Goal: Transaction & Acquisition: Purchase product/service

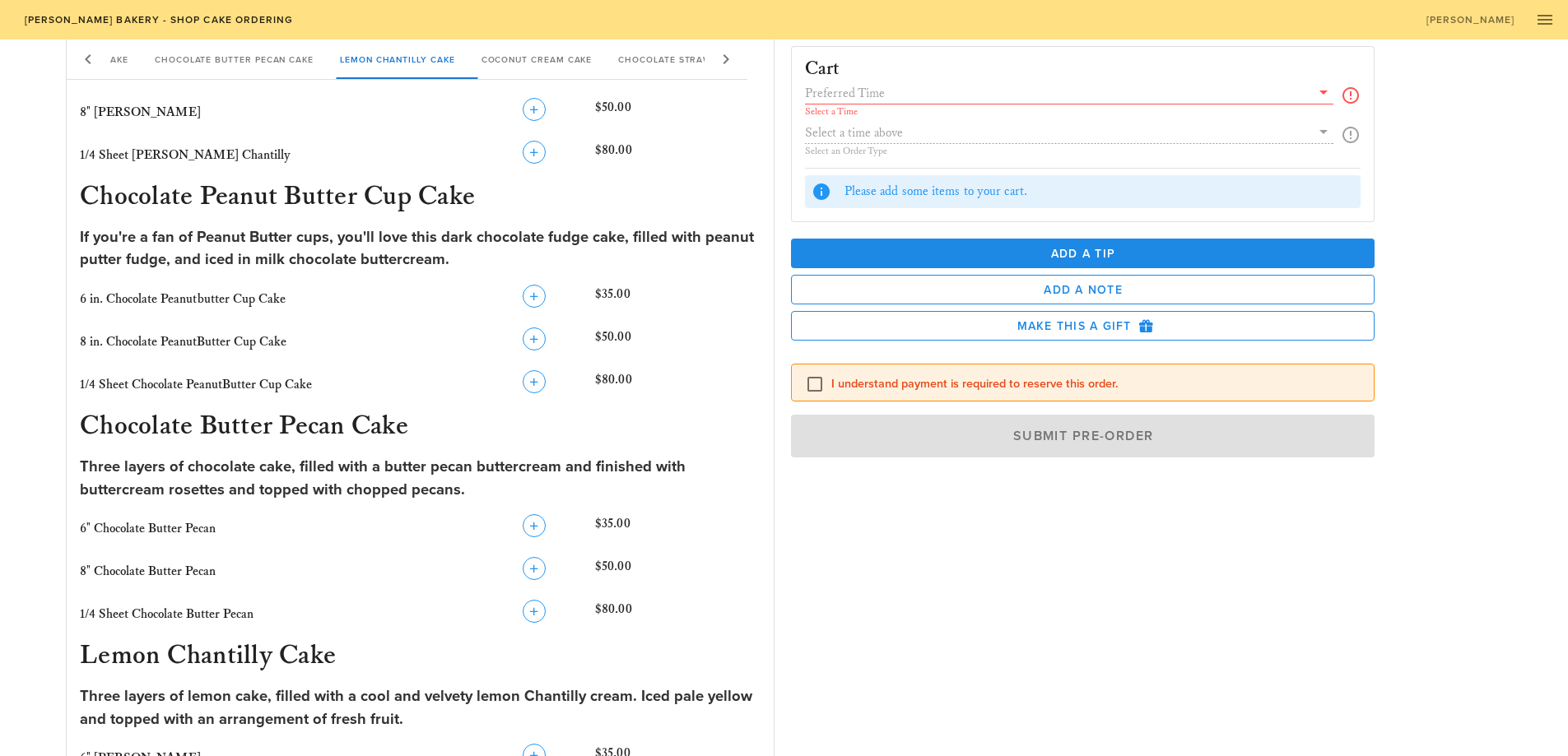
scroll to position [493, 0]
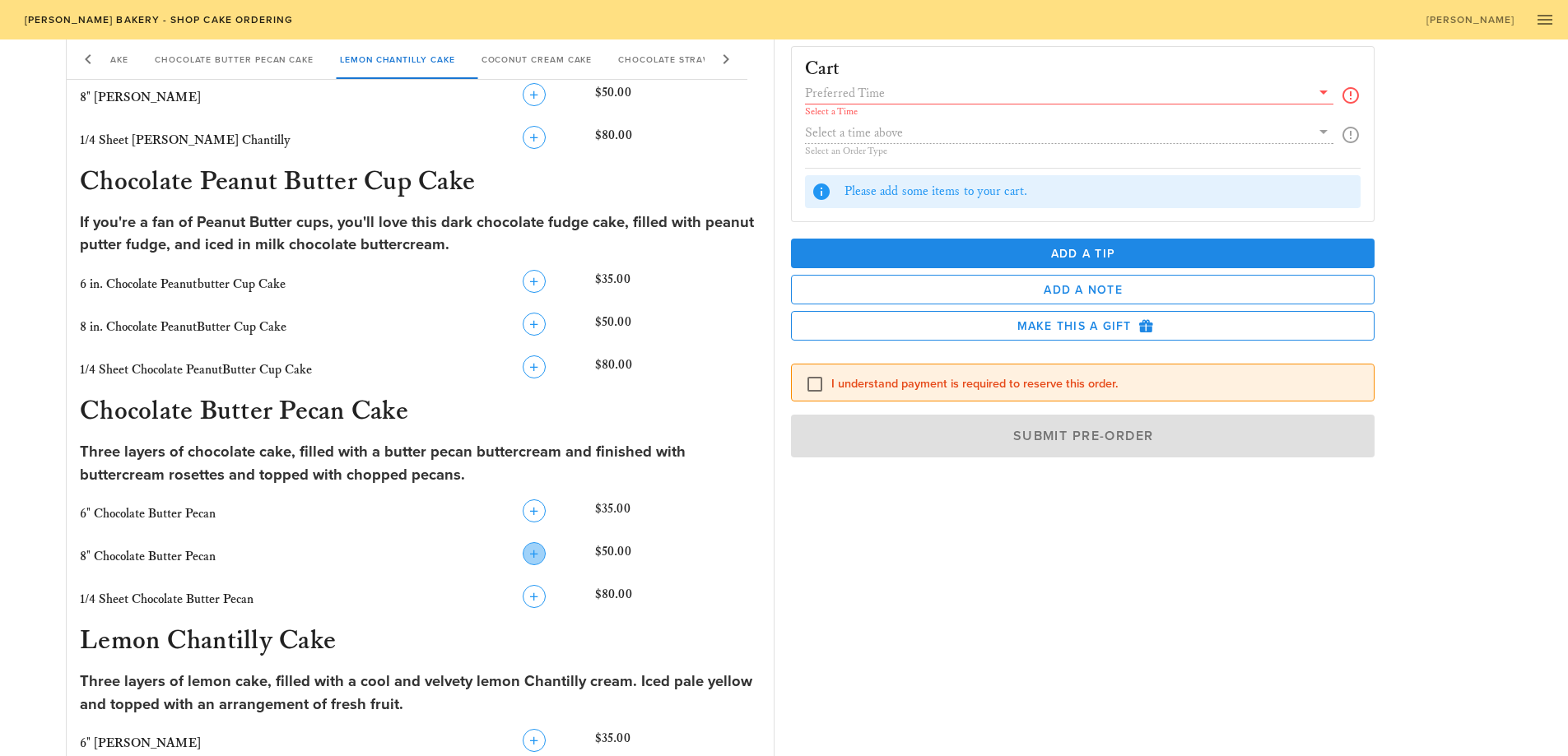
click at [539, 558] on icon "button" at bounding box center [534, 554] width 20 height 20
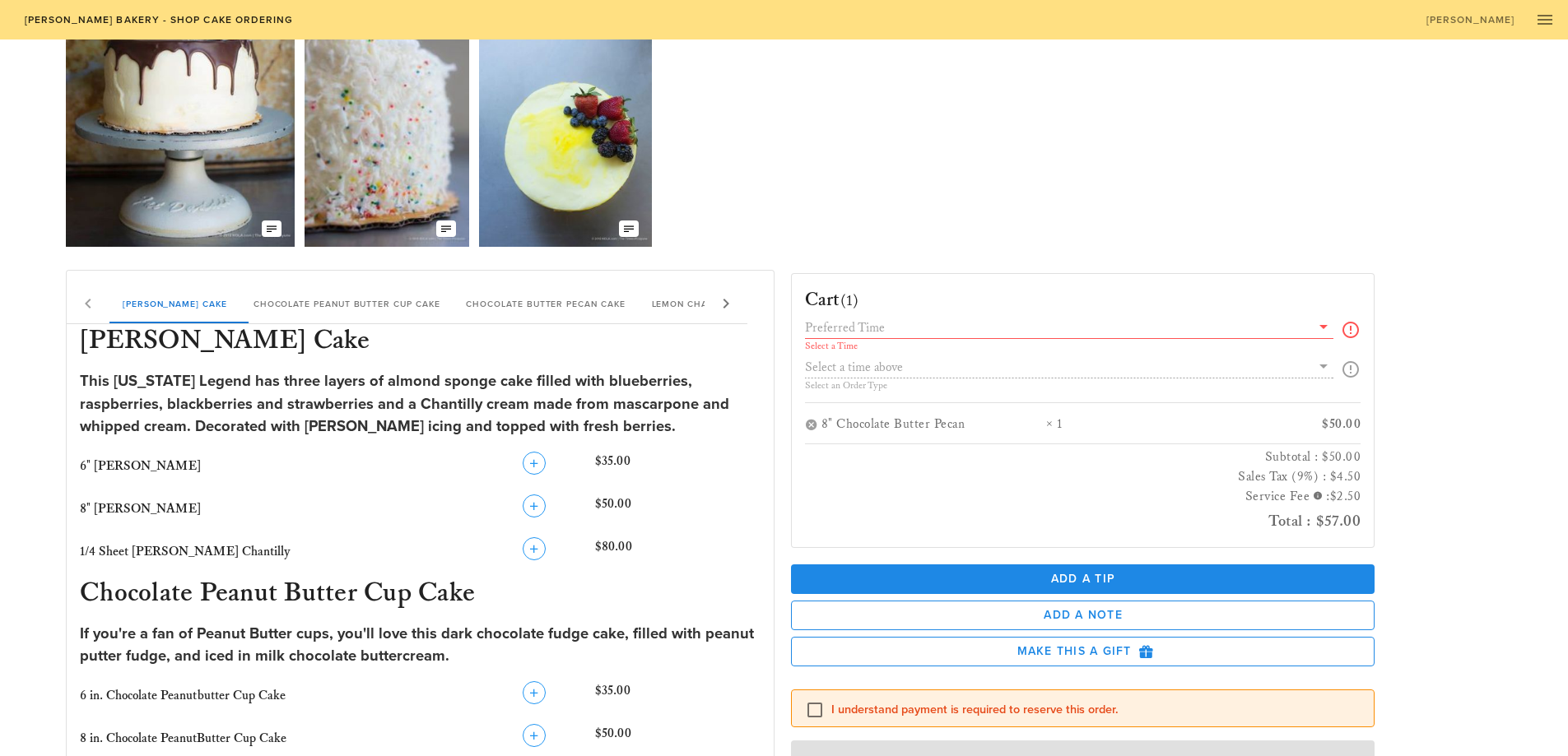
scroll to position [79, 0]
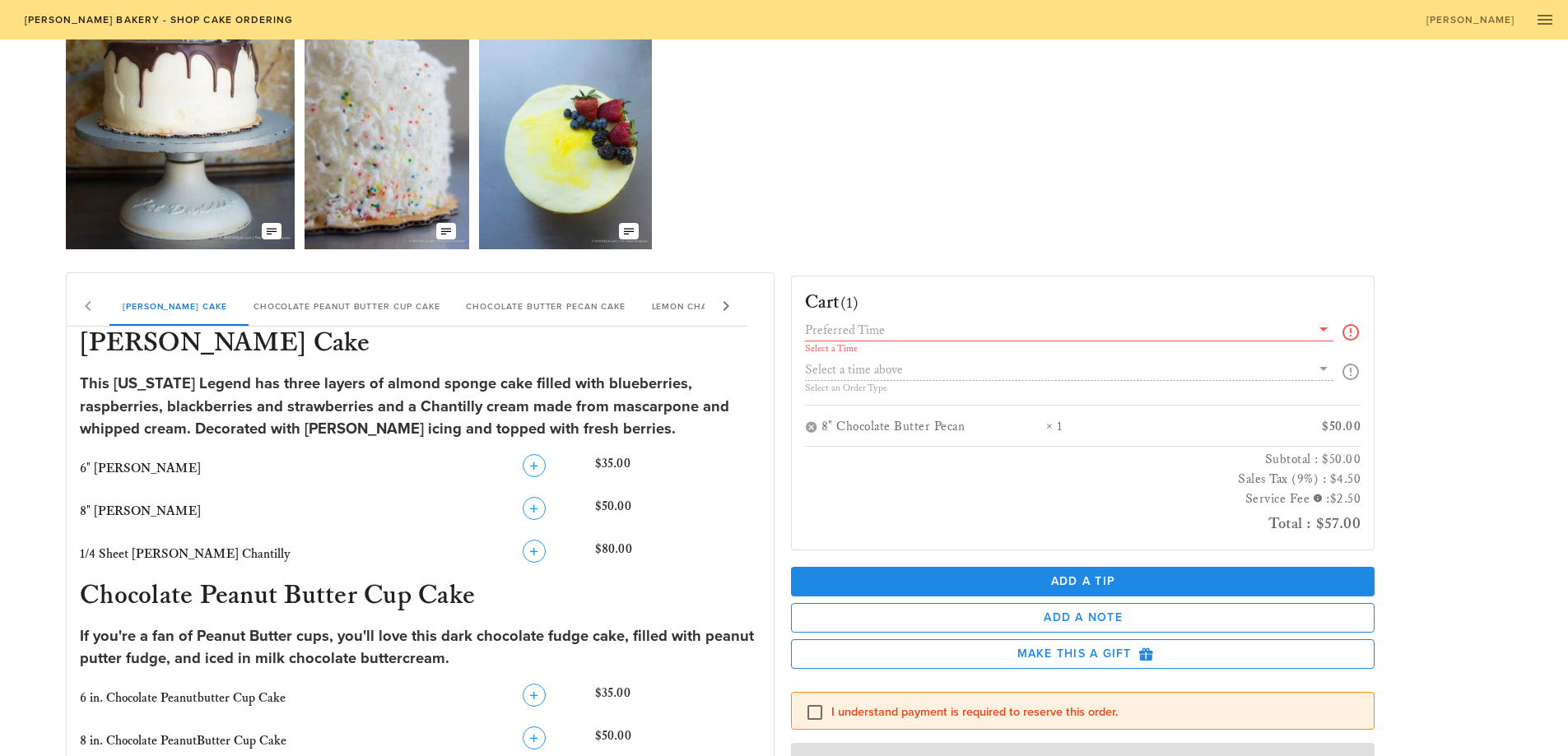
click at [1323, 329] on icon at bounding box center [1324, 329] width 20 height 20
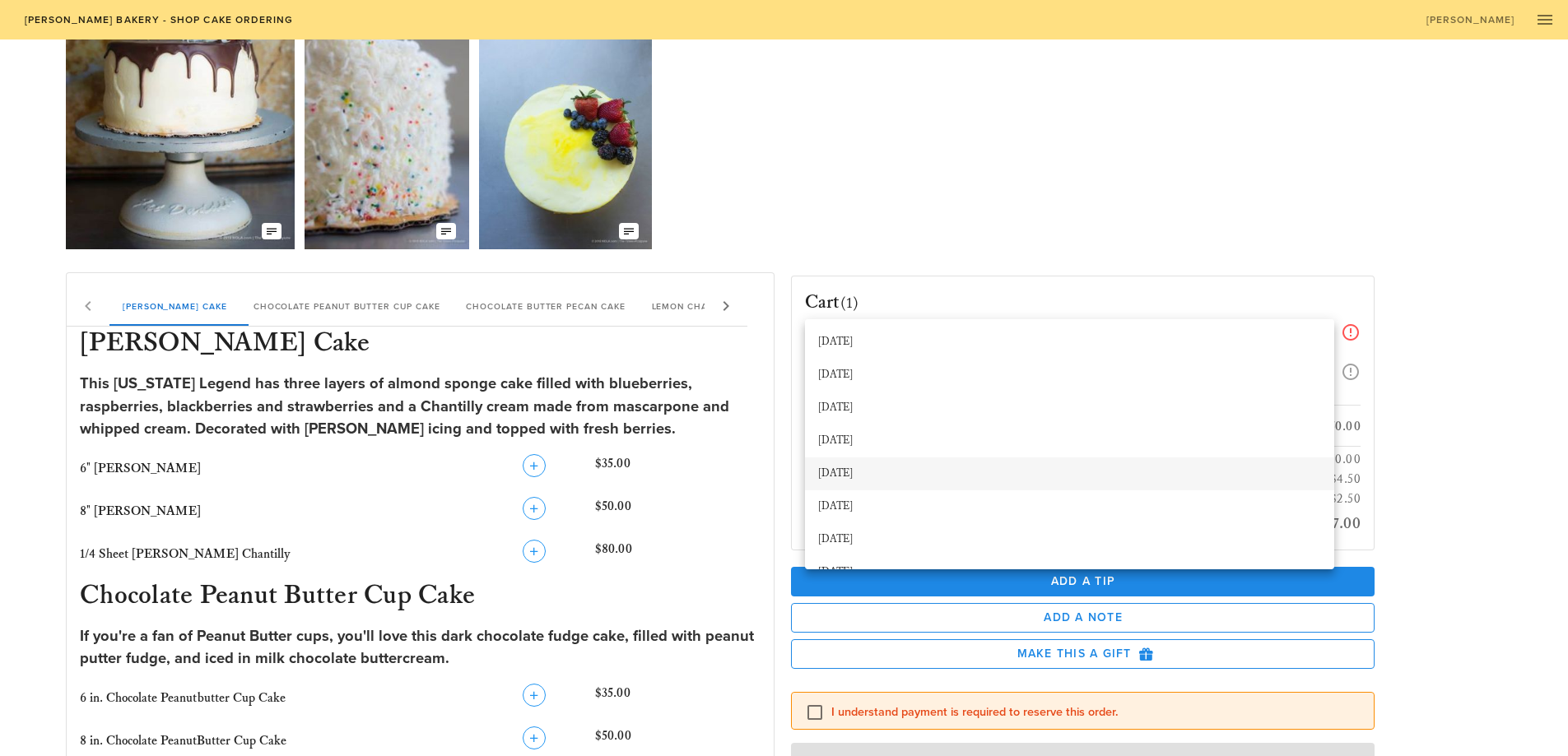
click at [866, 470] on div "[DATE]" at bounding box center [1069, 473] width 503 height 14
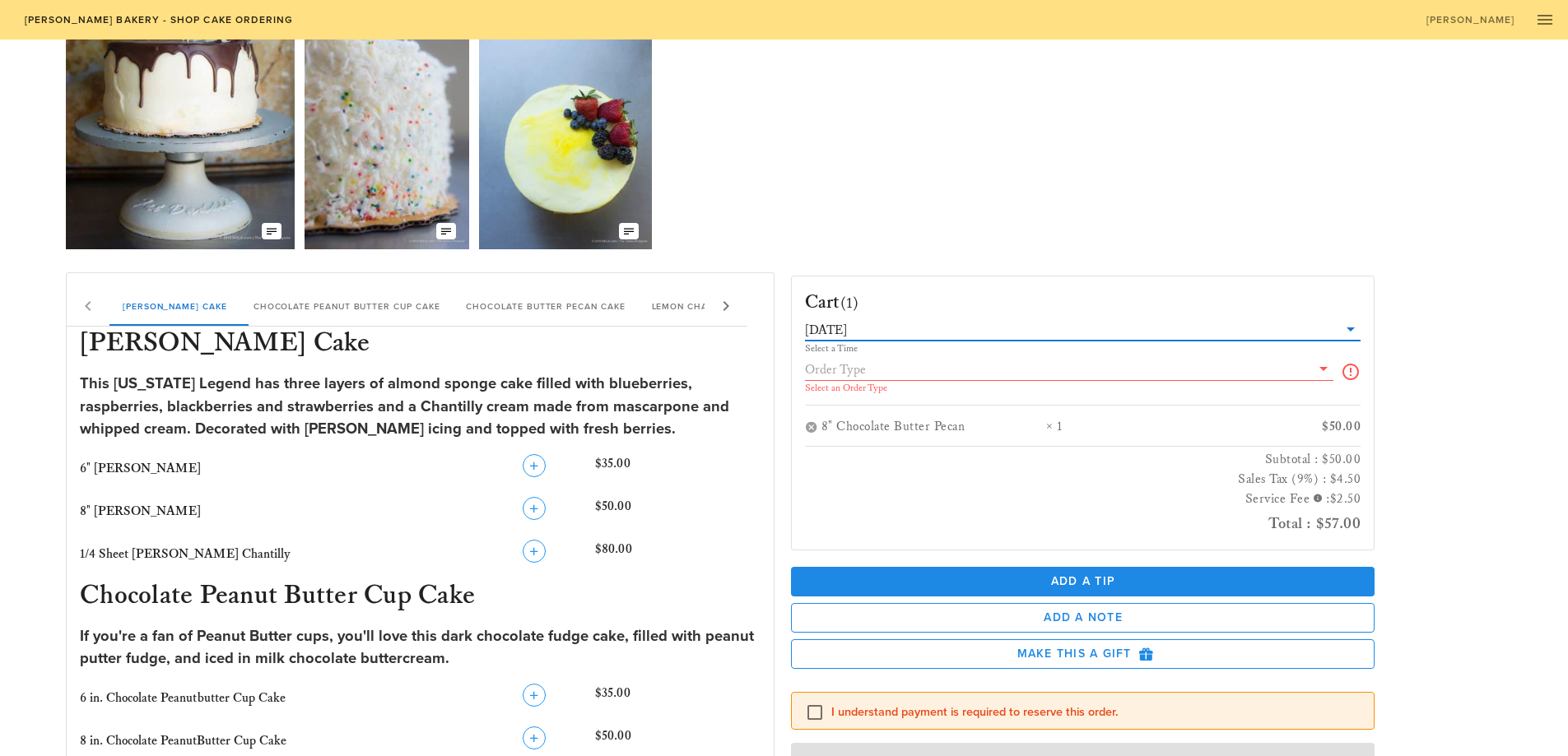
click at [1321, 367] on icon at bounding box center [1324, 369] width 20 height 20
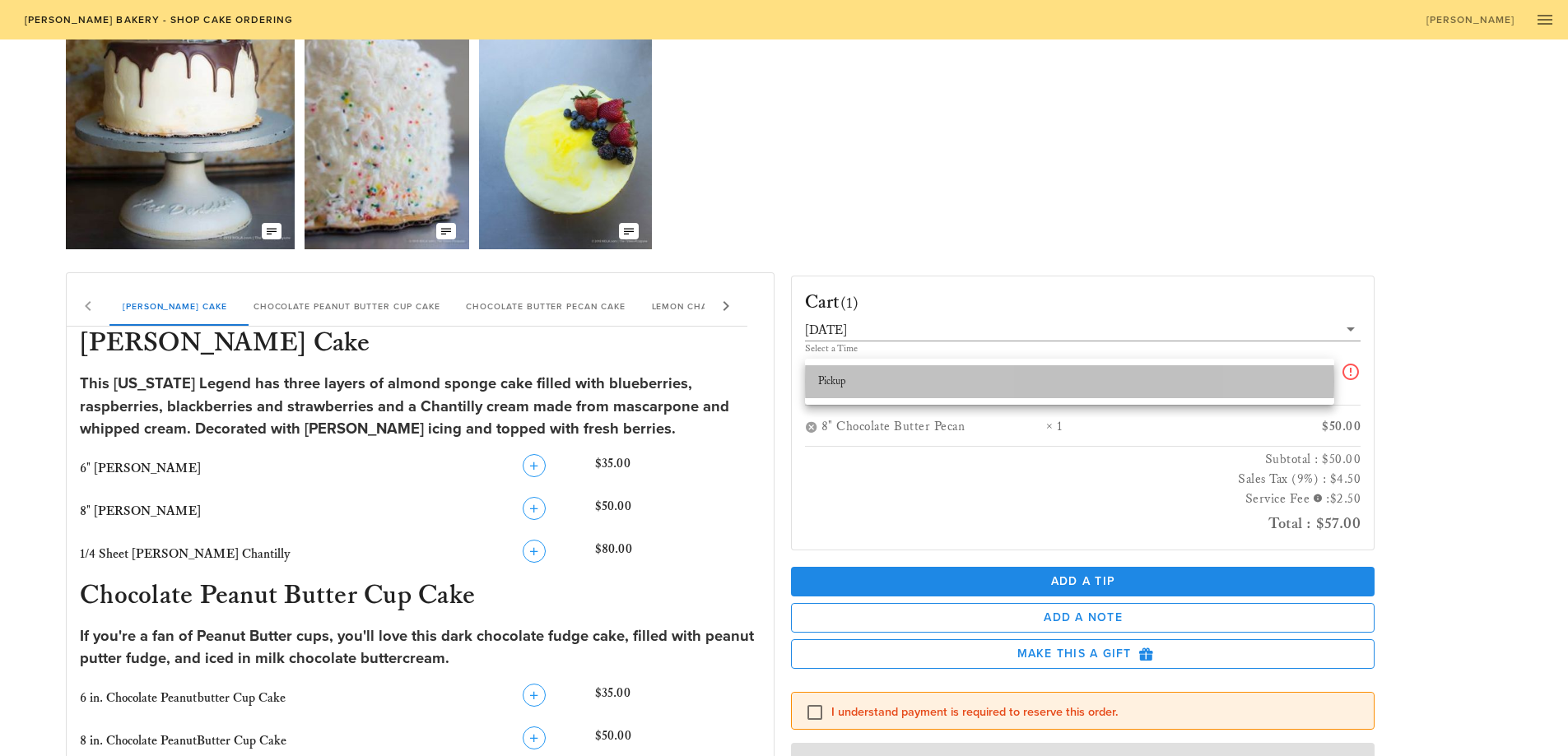
click at [934, 384] on div "Pickup" at bounding box center [1069, 381] width 503 height 14
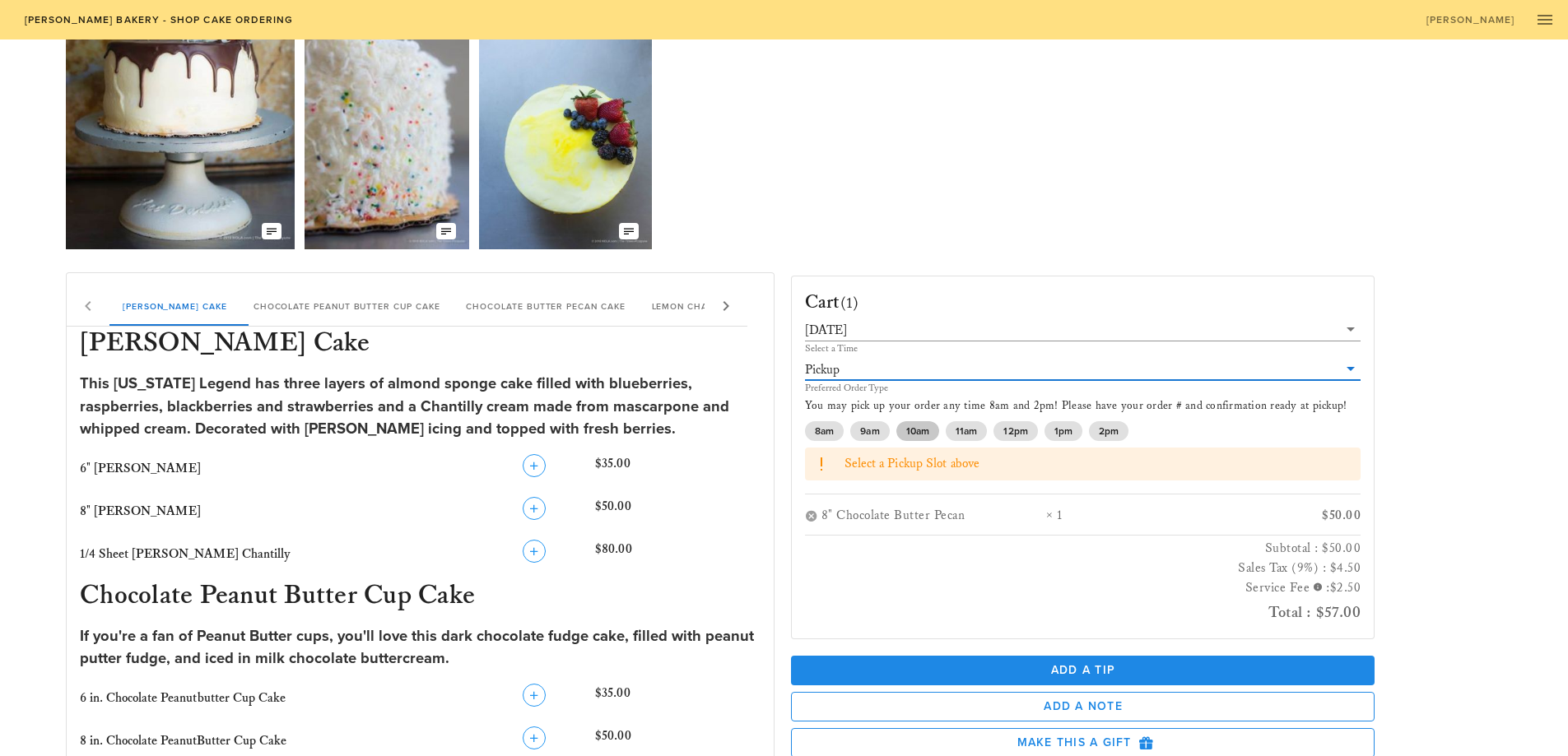
click at [915, 431] on span "10am" at bounding box center [917, 431] width 23 height 20
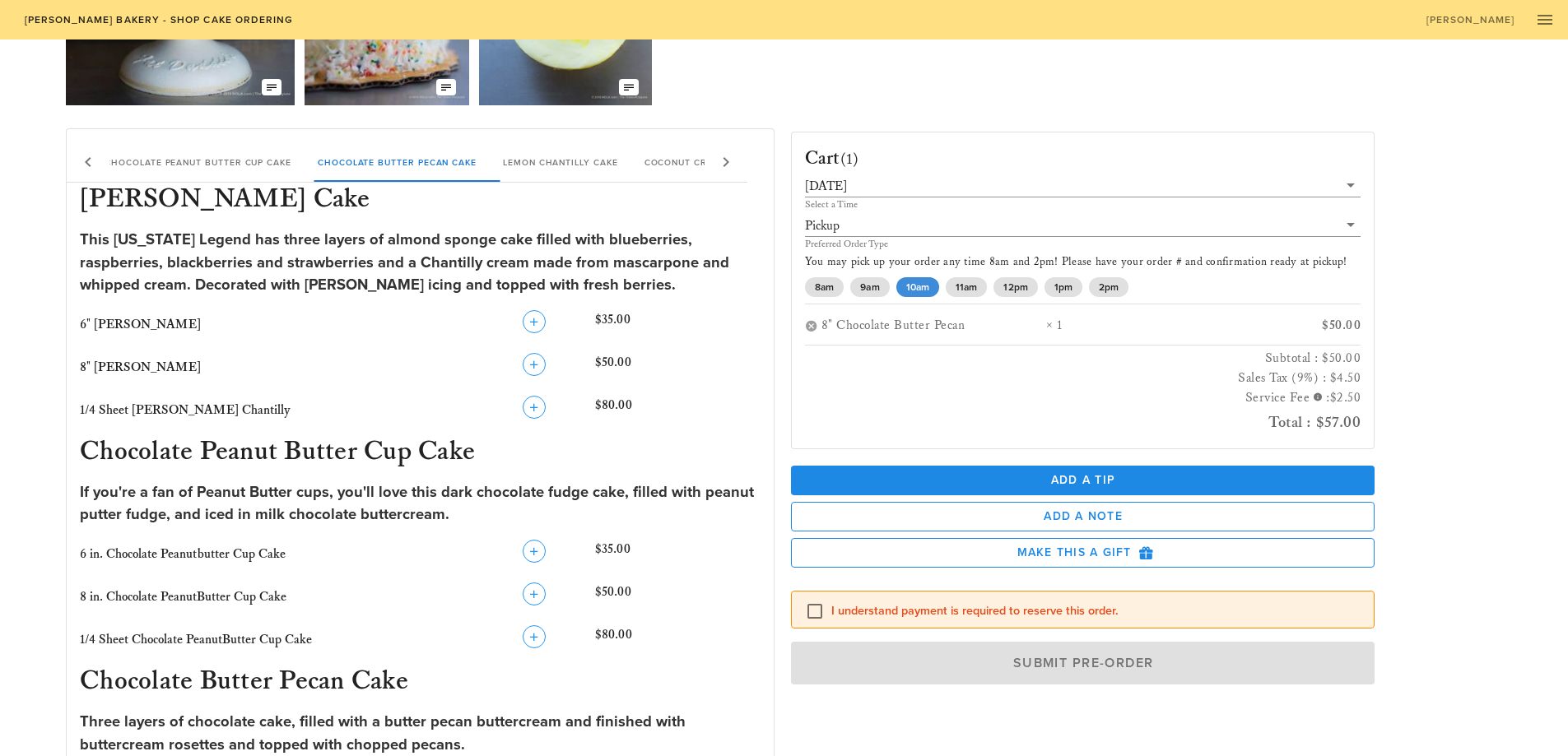
scroll to position [245, 0]
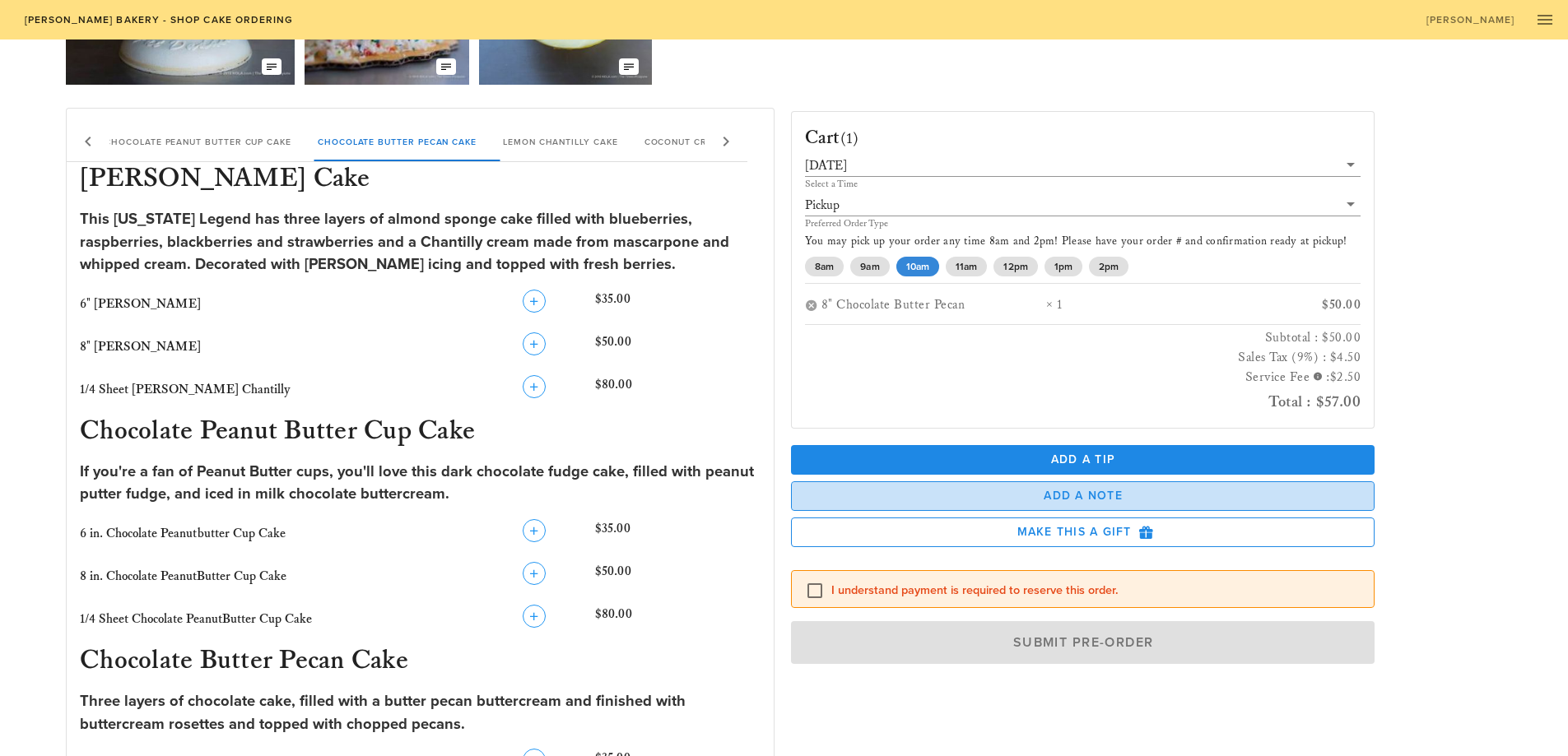
click at [1038, 498] on span "Add a Note" at bounding box center [1084, 495] width 557 height 14
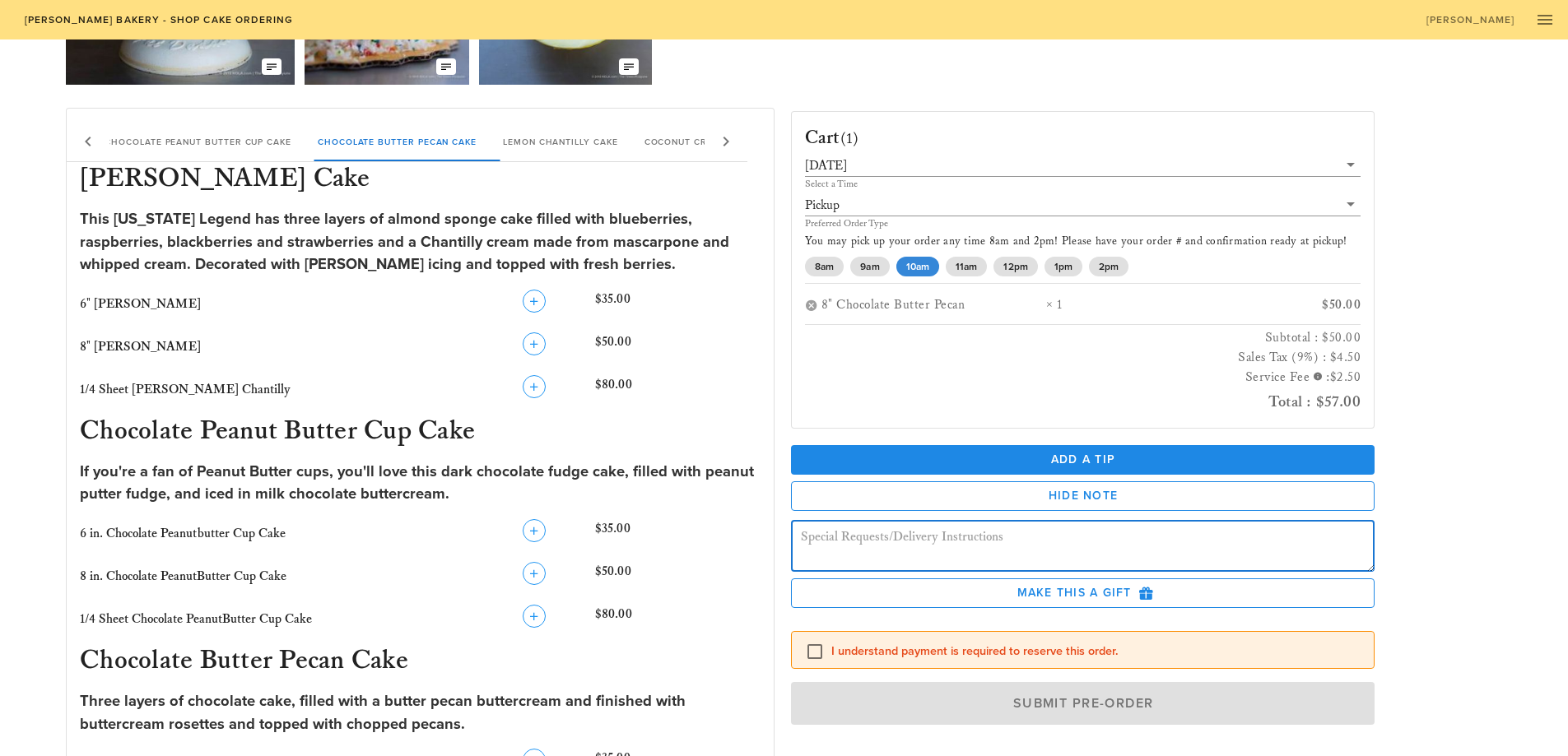
click at [893, 533] on textarea at bounding box center [1088, 548] width 575 height 46
type textarea "Happy Birthday [PERSON_NAME]"
click at [814, 647] on div at bounding box center [814, 651] width 28 height 28
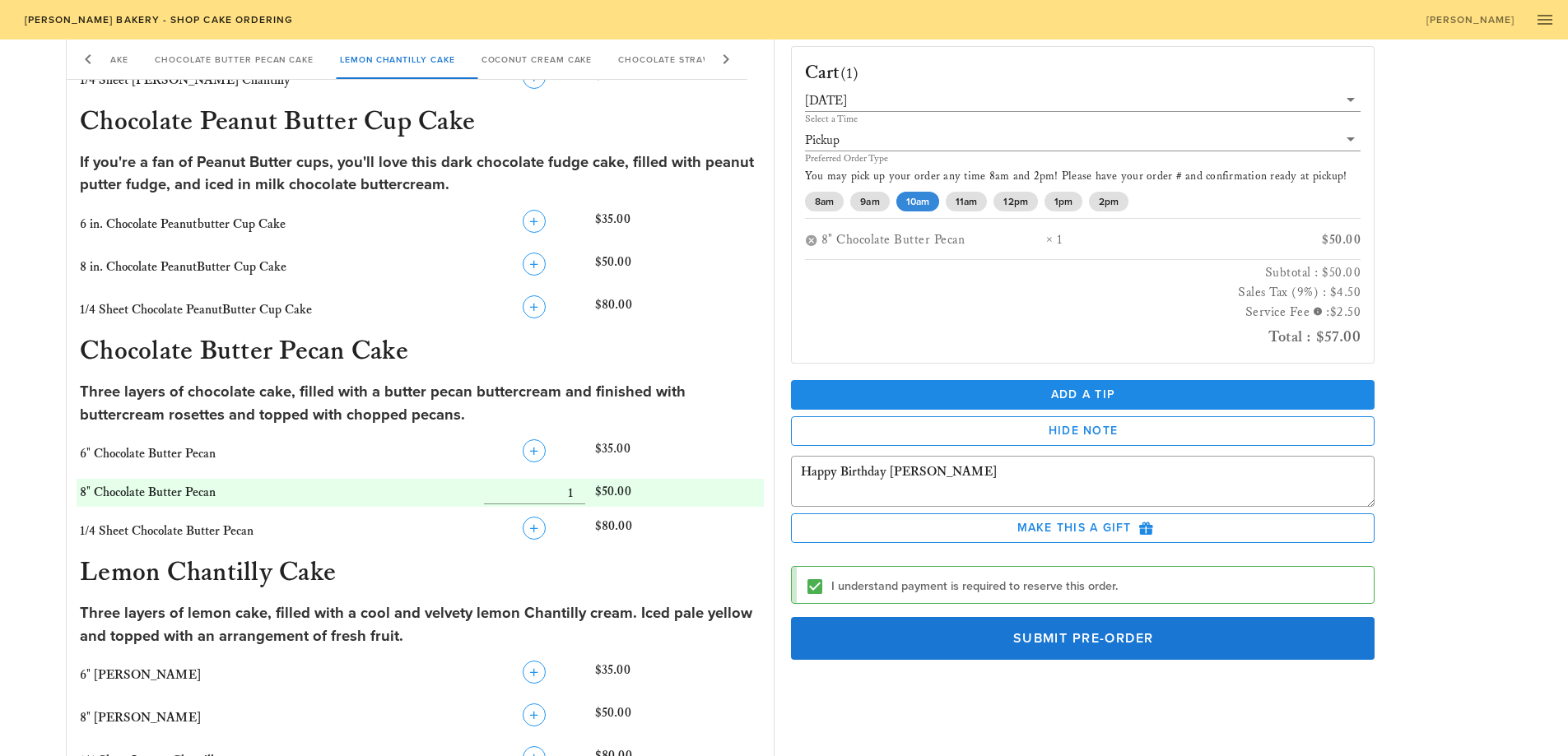
scroll to position [574, 0]
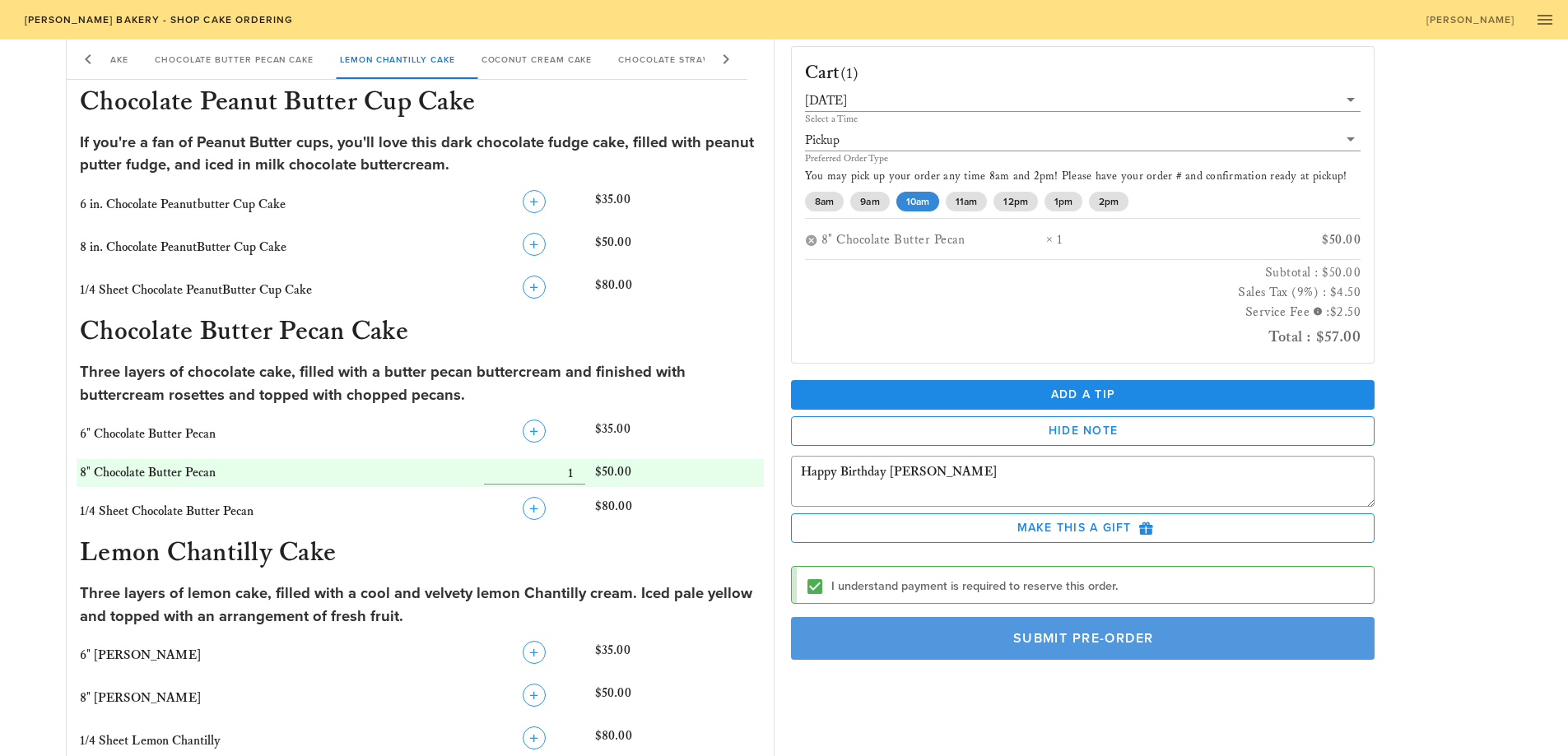
click at [1137, 643] on span "Submit Pre-Order" at bounding box center [1083, 639] width 547 height 16
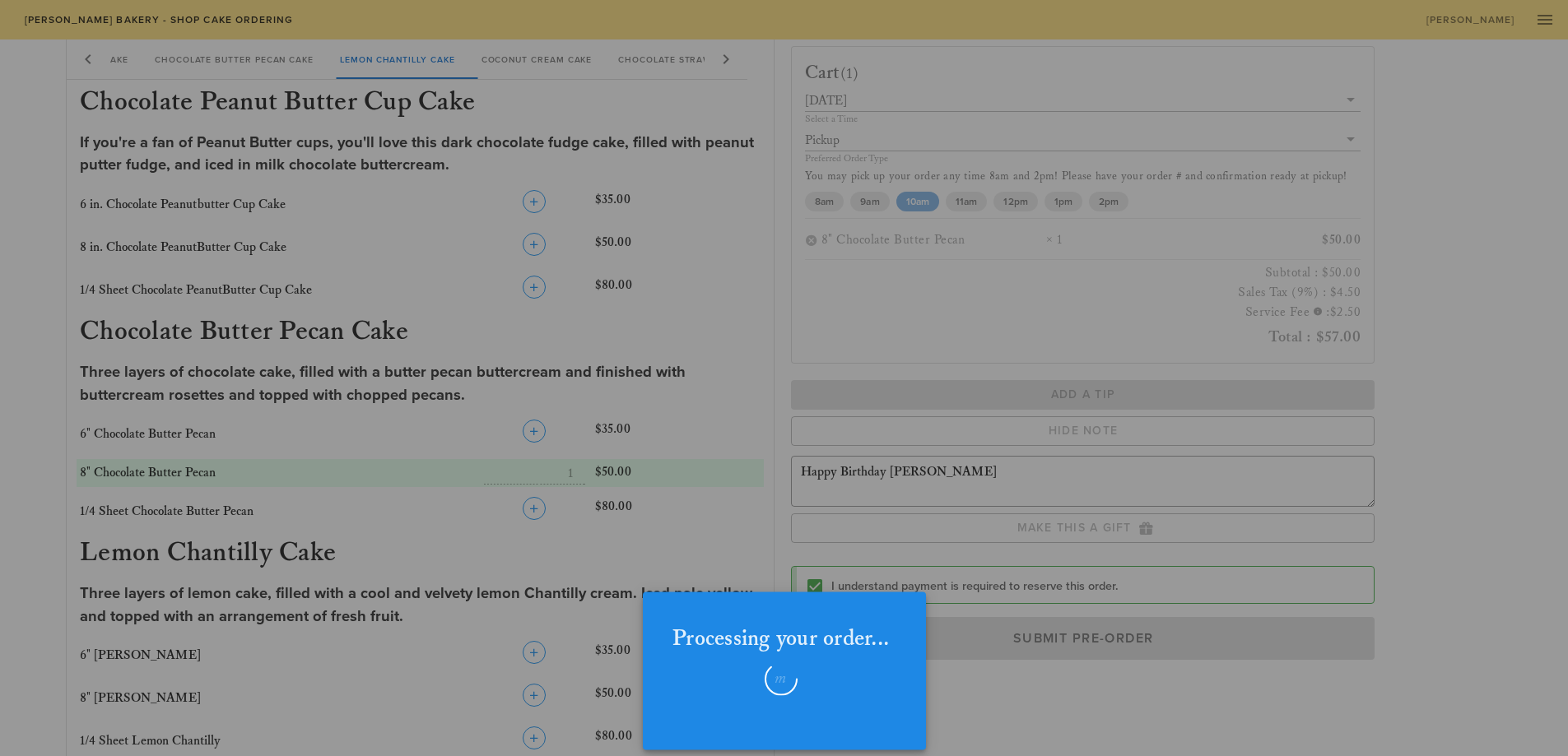
checkbox input "false"
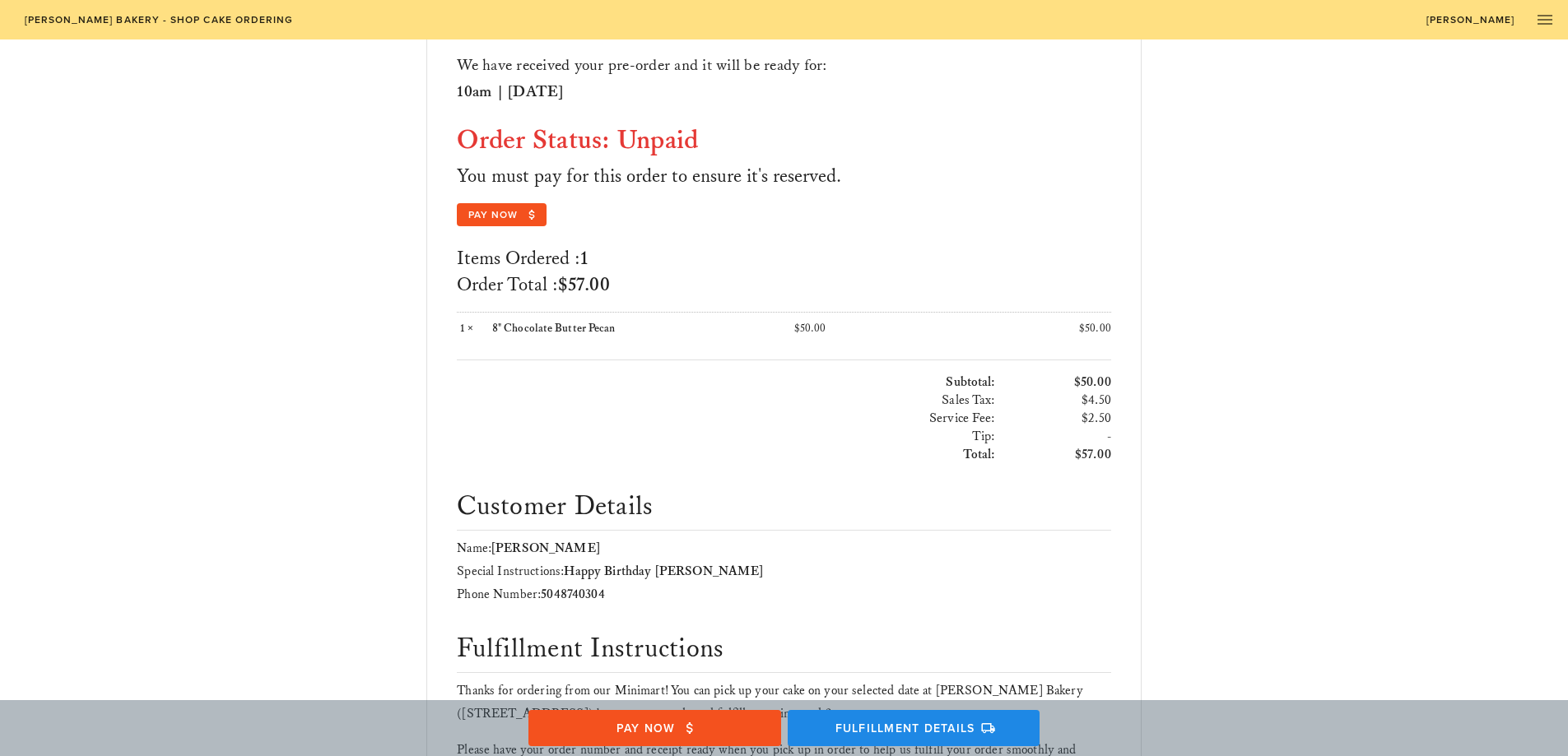
scroll to position [164, 0]
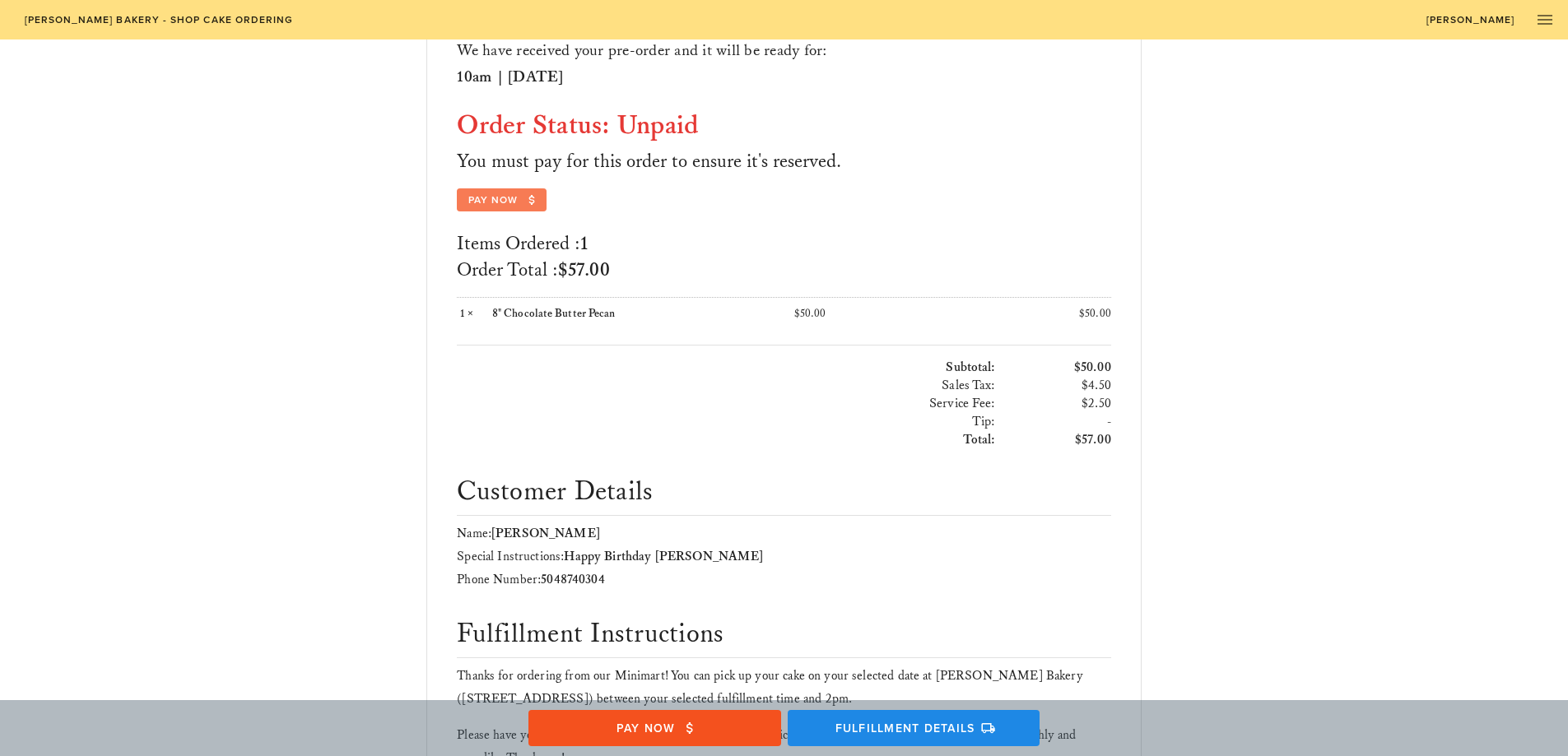
click at [486, 198] on span "Pay Now" at bounding box center [502, 200] width 70 height 14
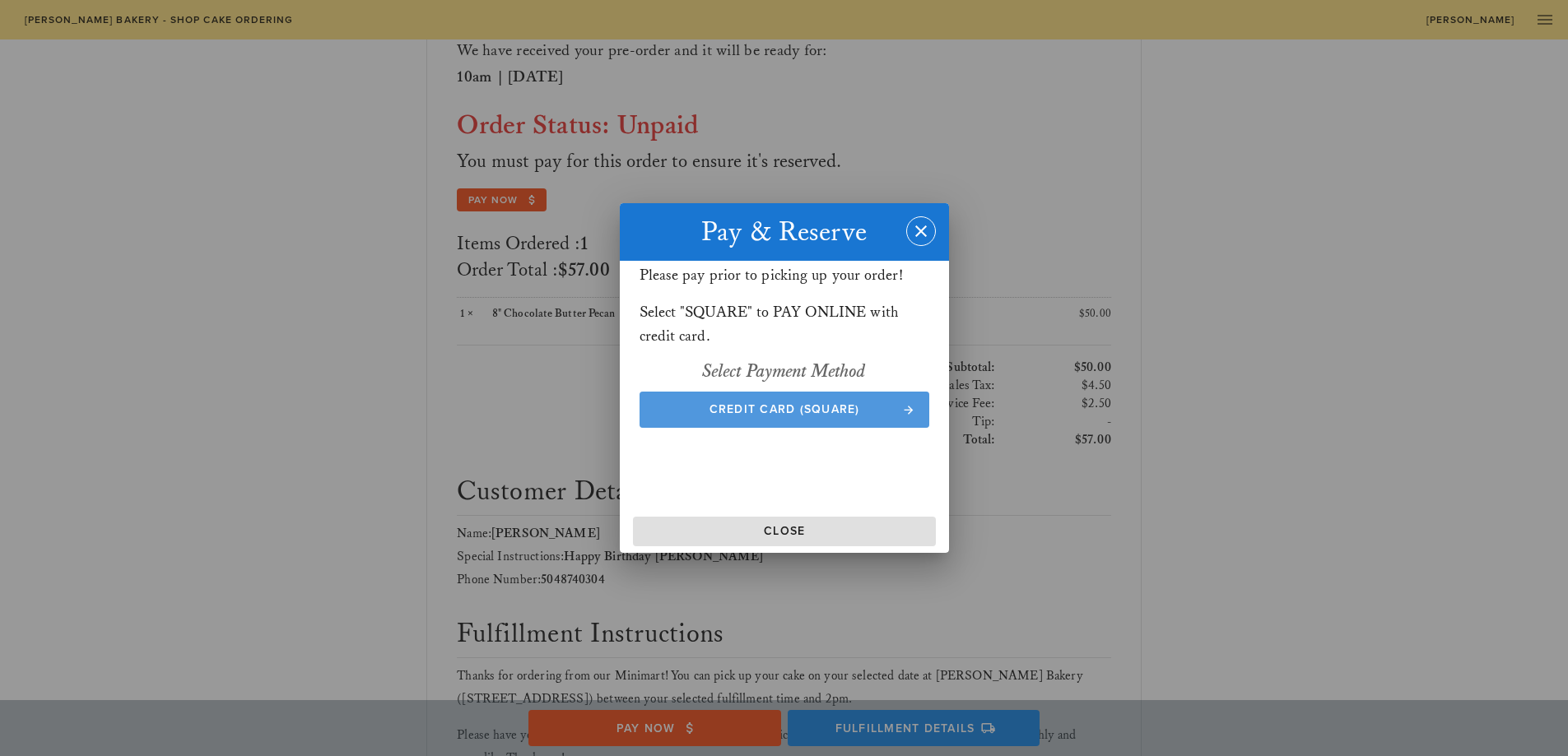
click at [748, 411] on span "Credit Card (Square)" at bounding box center [784, 408] width 258 height 14
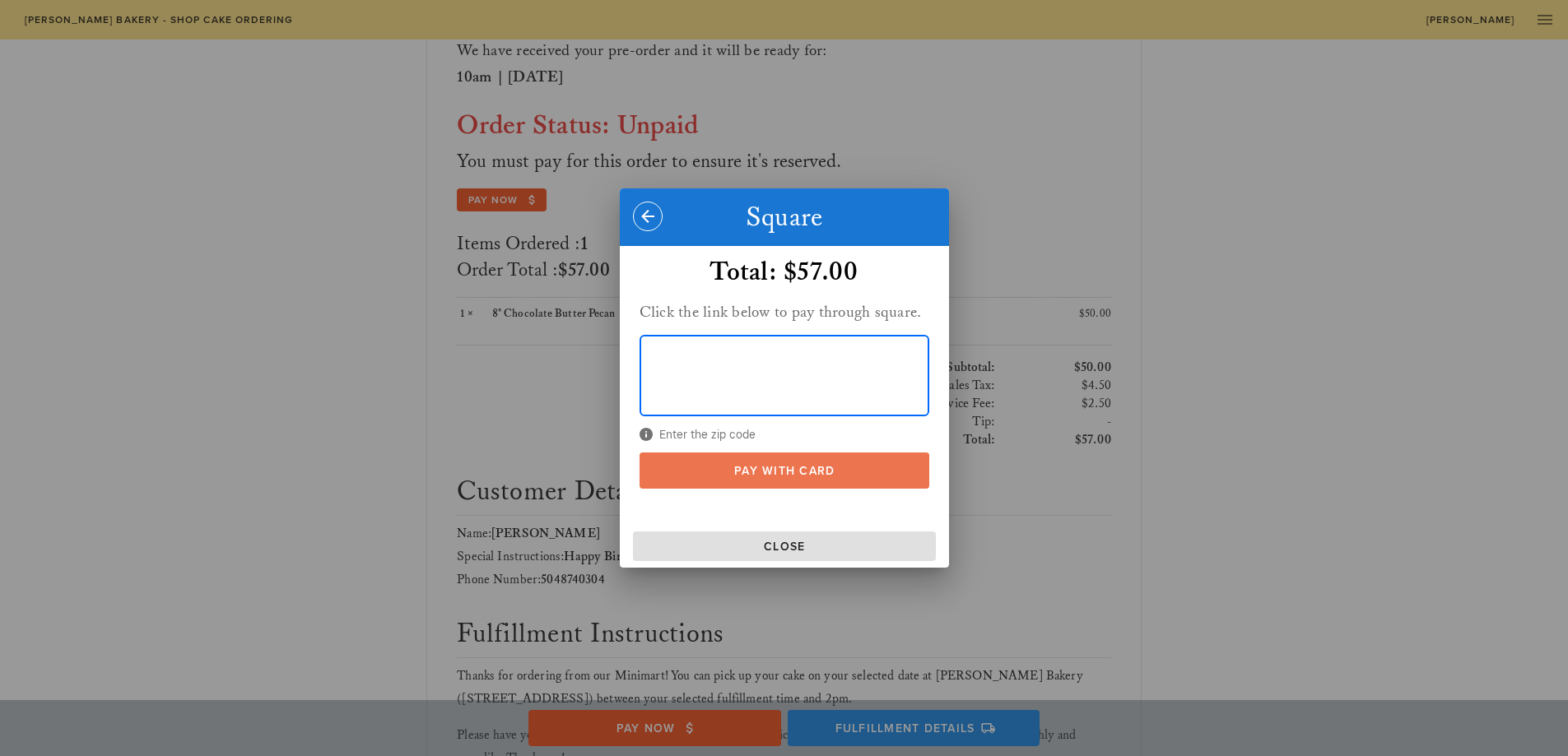
click at [760, 470] on span "Pay With Card" at bounding box center [784, 471] width 258 height 14
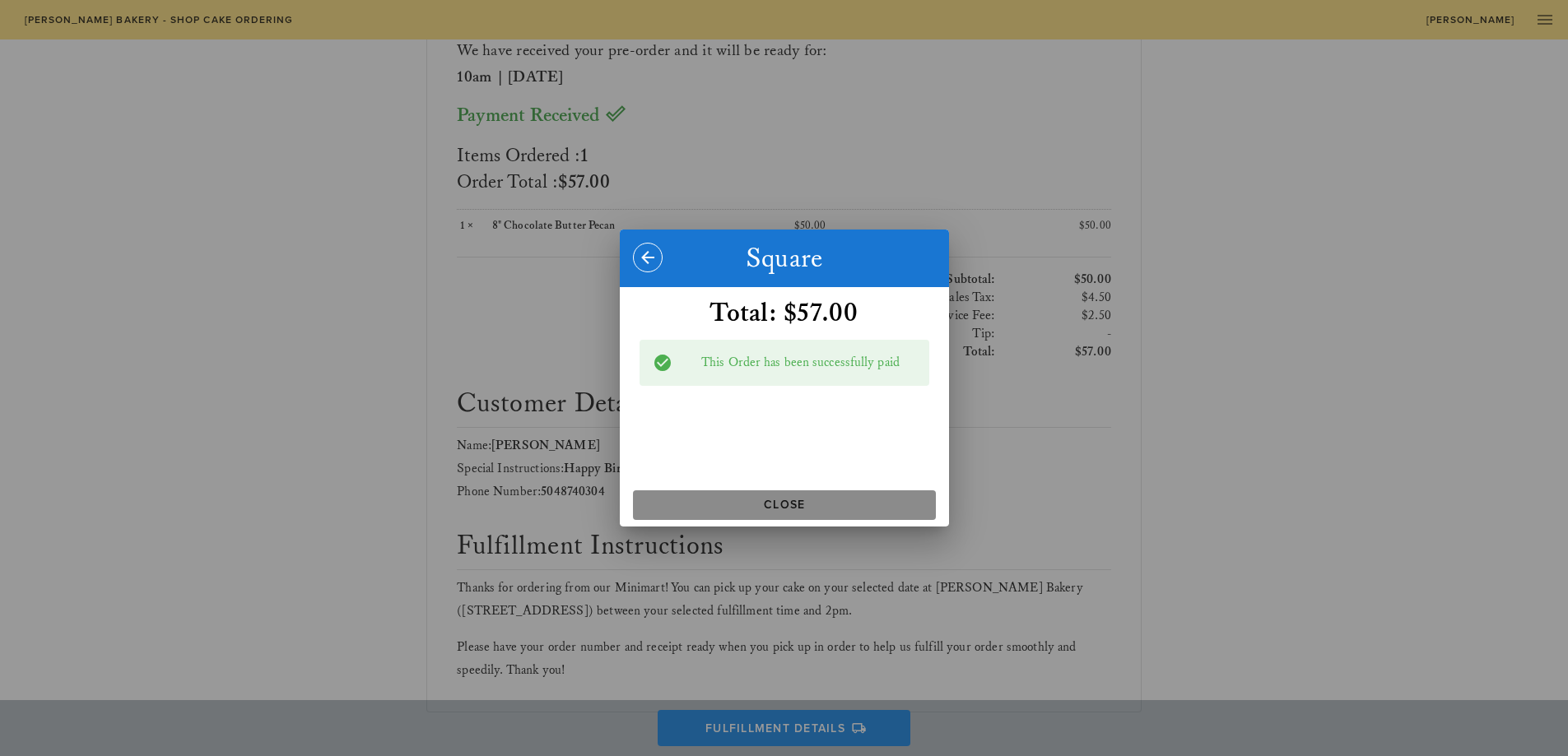
click at [793, 508] on span "Close" at bounding box center [784, 504] width 290 height 14
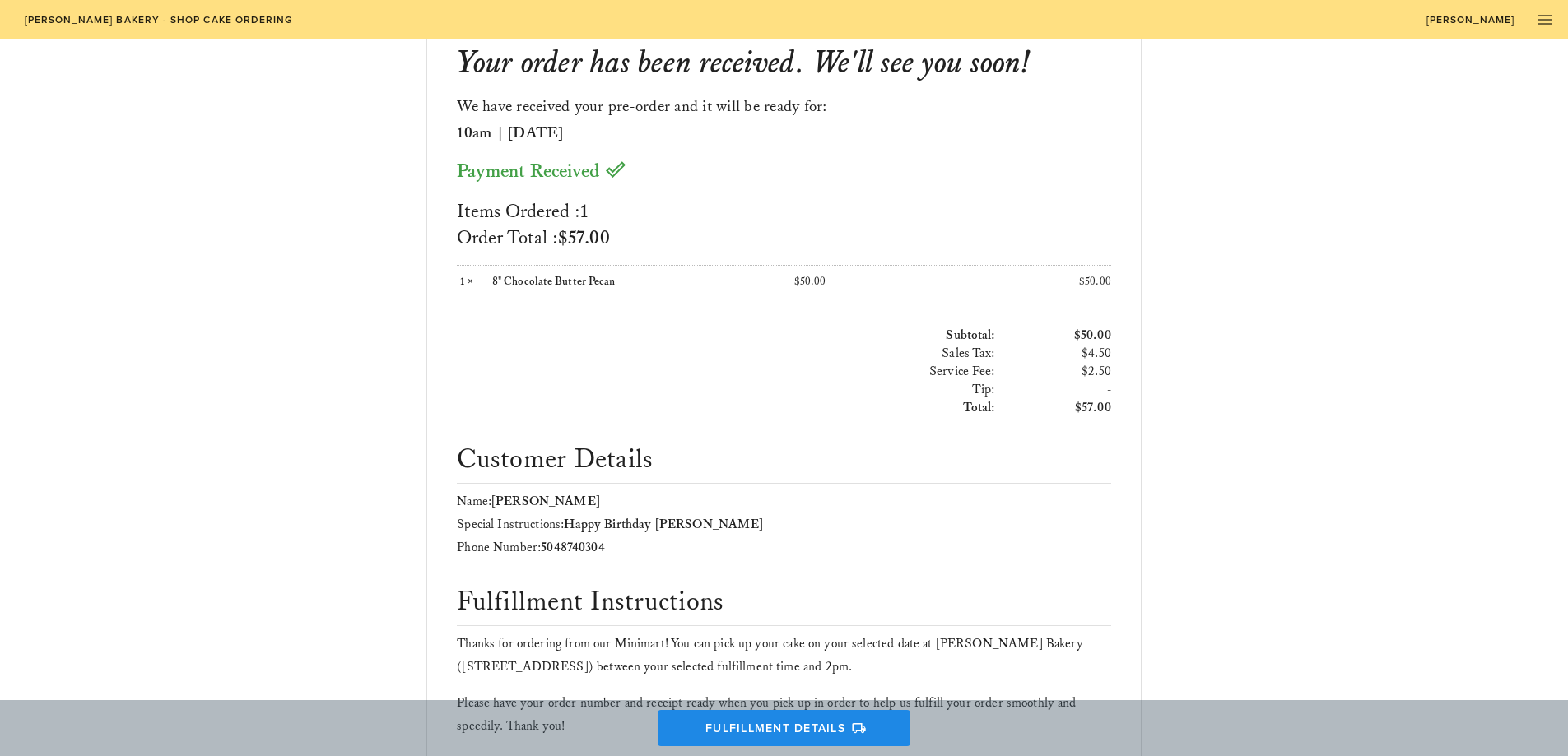
scroll to position [0, 0]
